Goal: Task Accomplishment & Management: Manage account settings

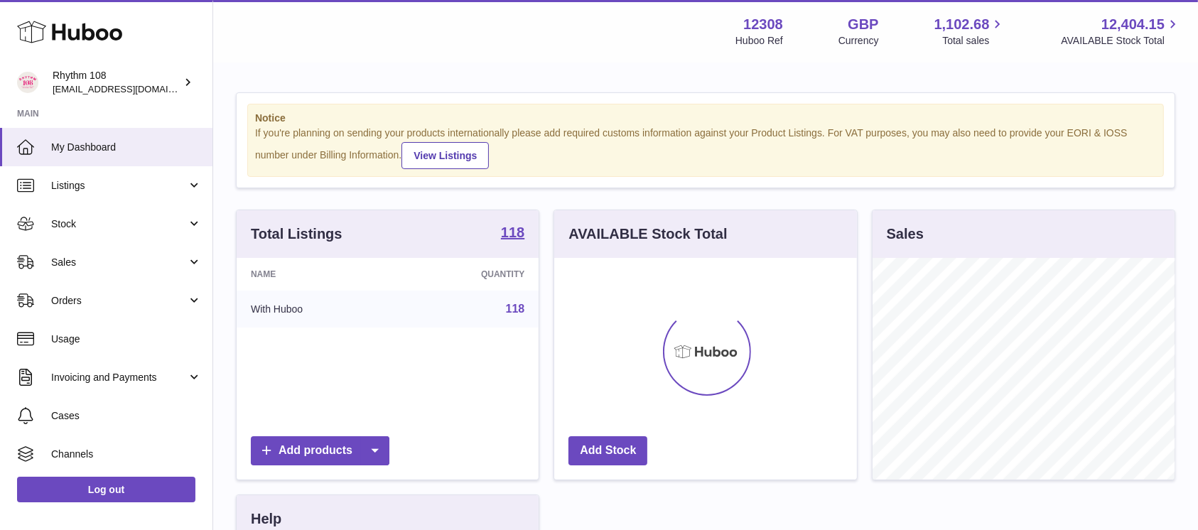
scroll to position [222, 302]
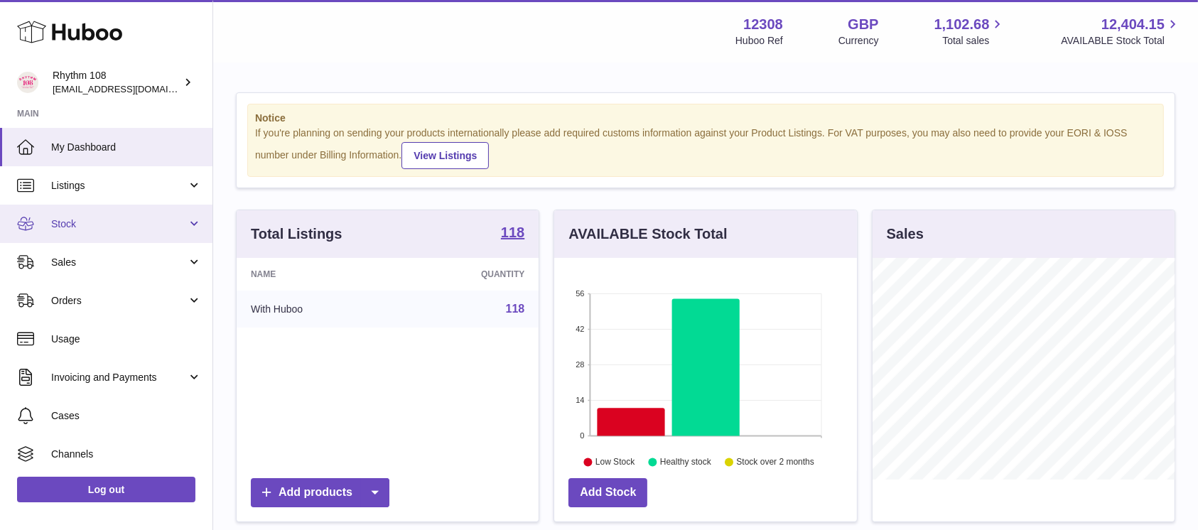
click at [101, 220] on span "Stock" at bounding box center [119, 223] width 136 height 13
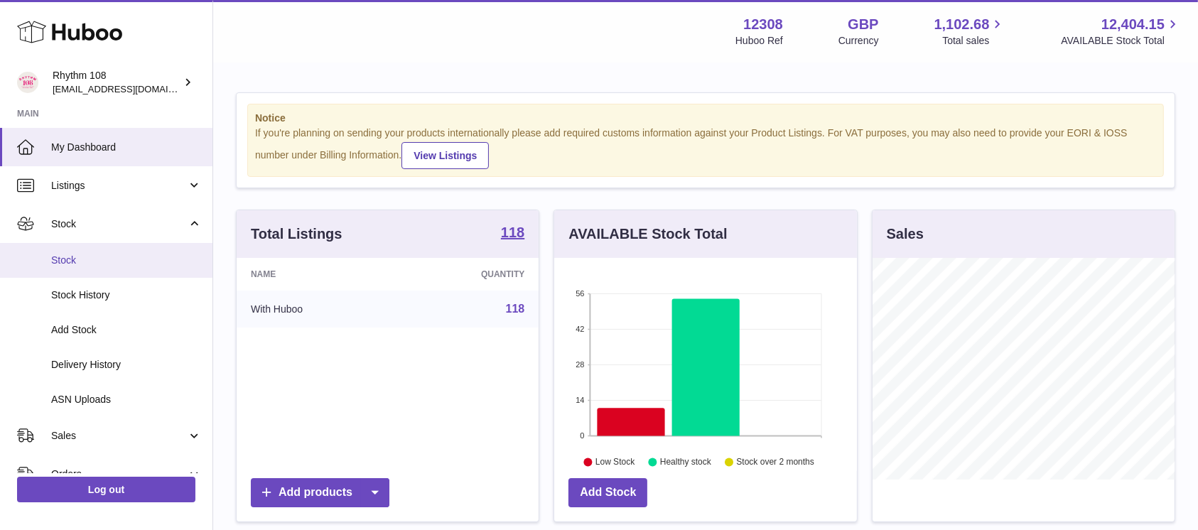
click at [108, 266] on span "Stock" at bounding box center [126, 260] width 151 height 13
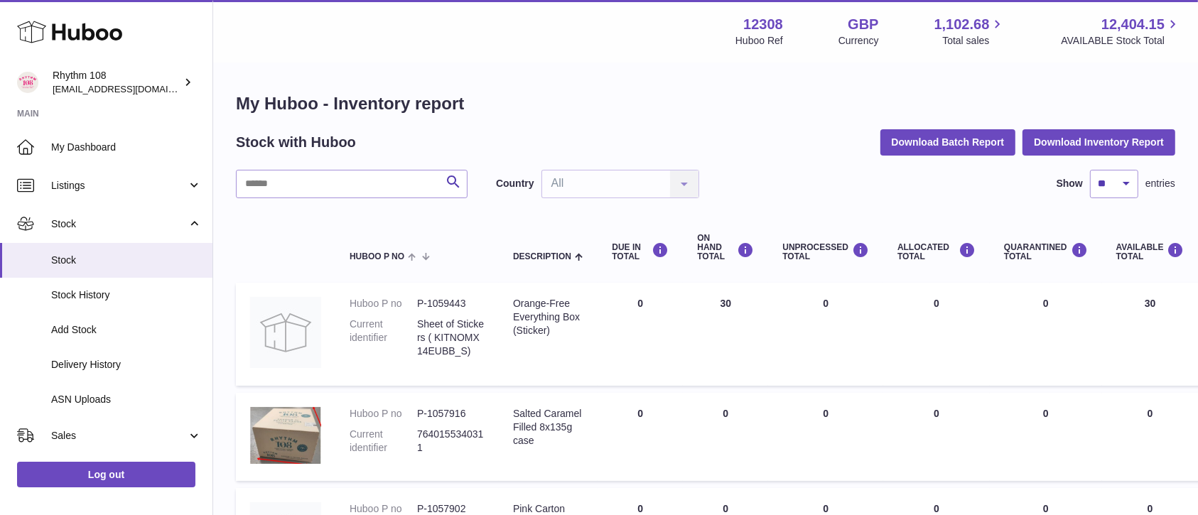
click at [503, 114] on h1 "My Huboo - Inventory report" at bounding box center [705, 103] width 939 height 23
click at [721, 92] on h1 "My Huboo - Inventory report" at bounding box center [705, 103] width 939 height 23
